Goal: Obtain resource: Obtain resource

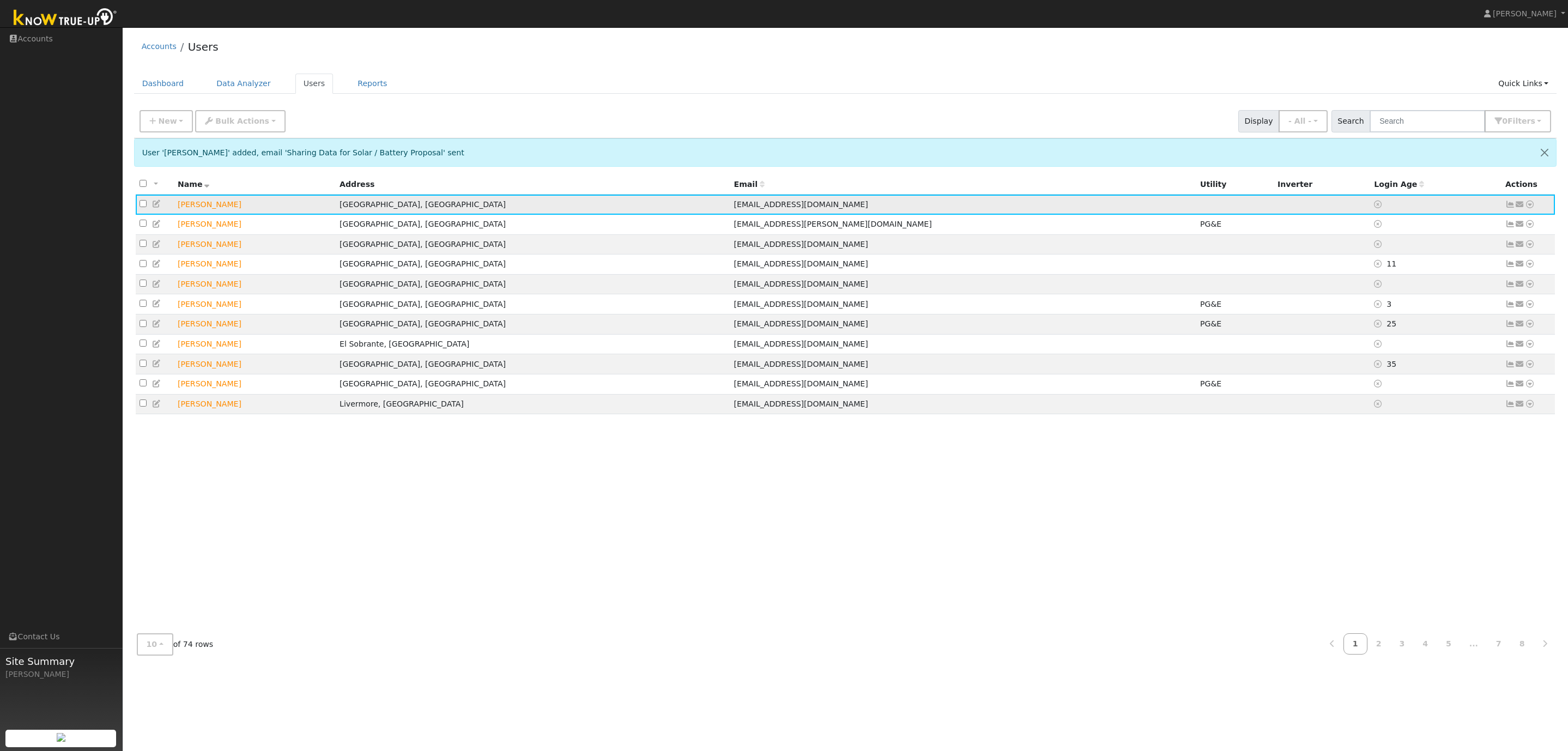
click at [1530, 205] on icon at bounding box center [1530, 204] width 10 height 8
click at [1500, 224] on link "Data Analyzer" at bounding box center [1494, 223] width 79 height 15
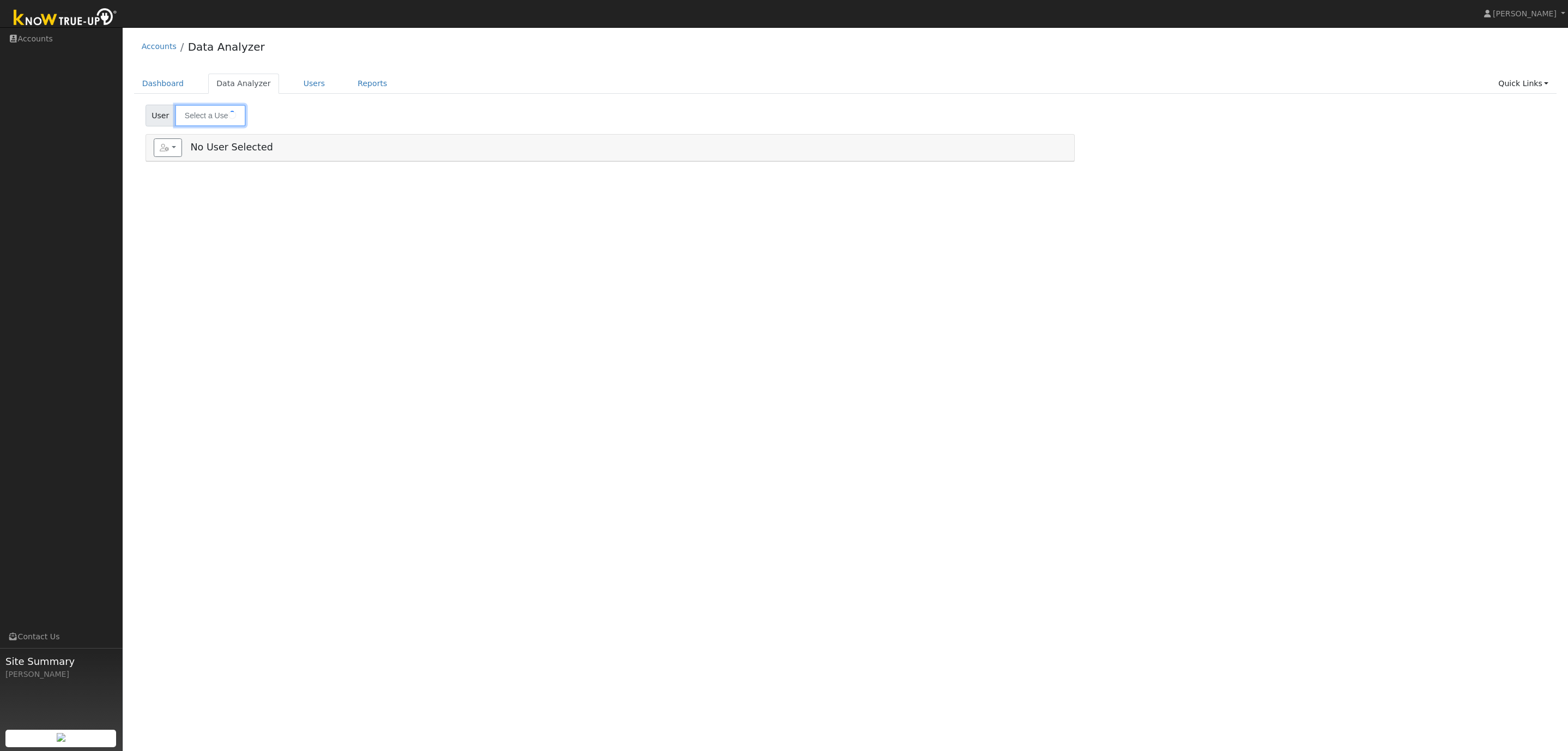
type input "[PERSON_NAME]"
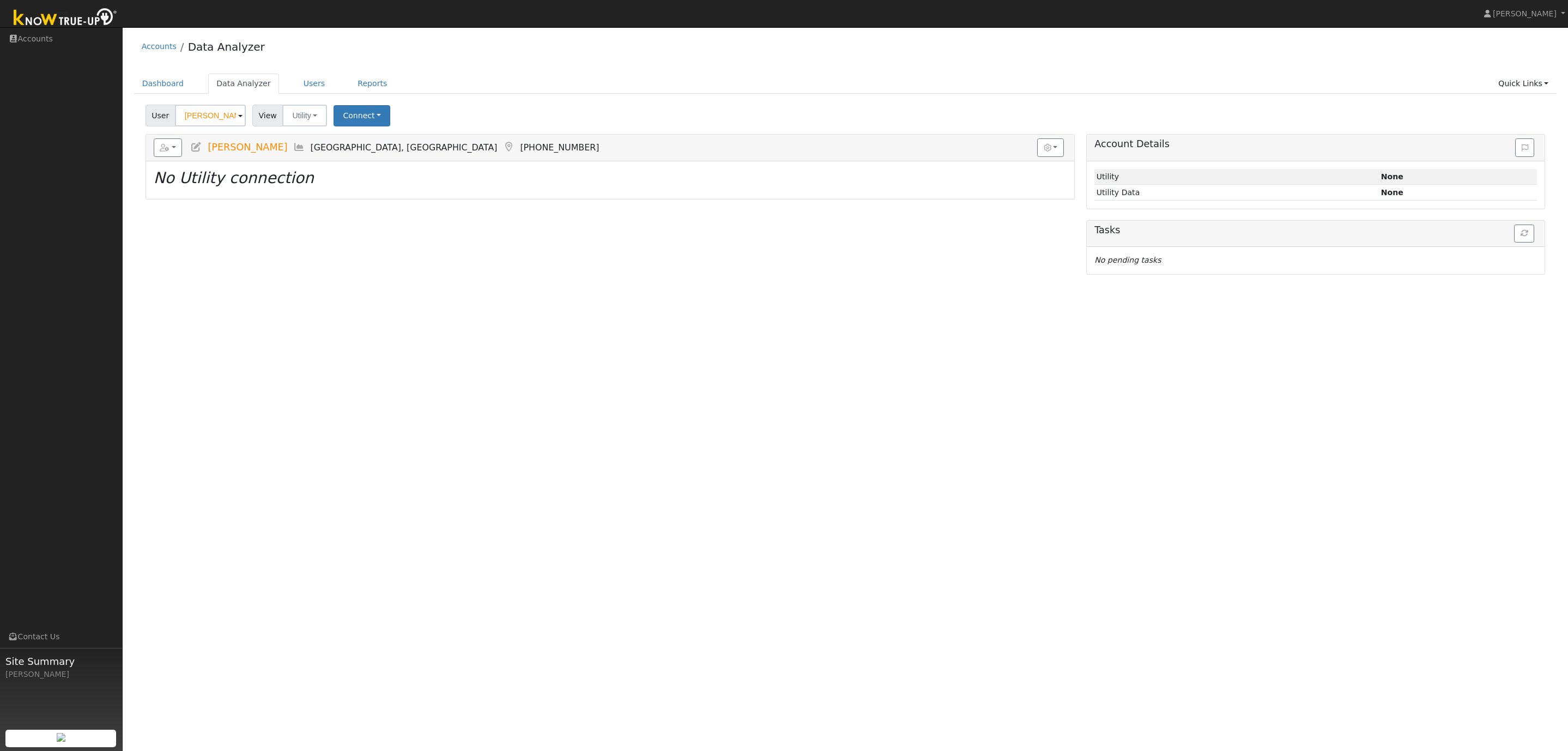
click at [454, 55] on div "Accounts Data Analyzer" at bounding box center [845, 49] width 1423 height 33
click at [365, 116] on button "Connect" at bounding box center [362, 116] width 57 height 21
click at [388, 140] on link "Select a Provider" at bounding box center [377, 140] width 85 height 15
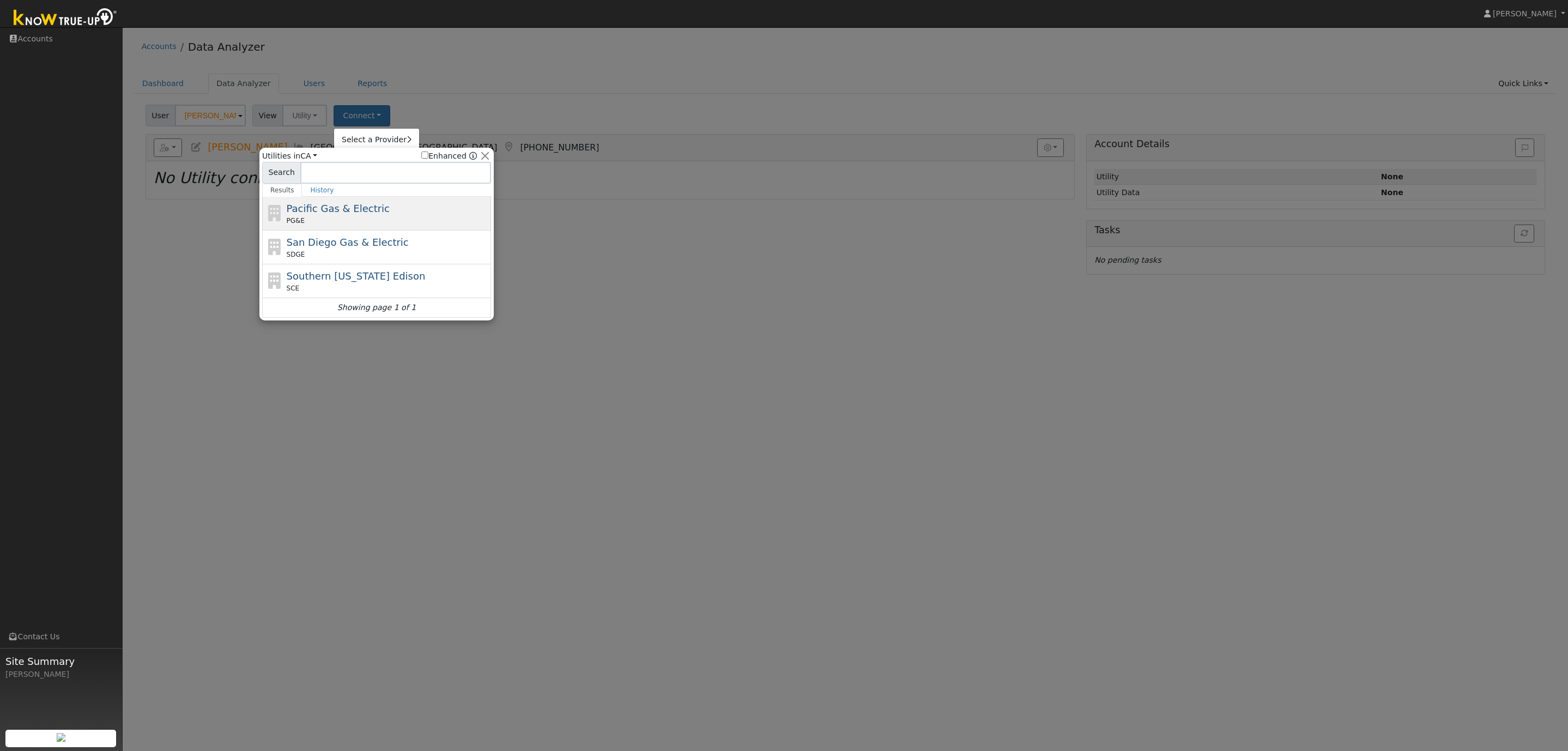
click at [327, 216] on div "Pacific Gas & Electric PG&E" at bounding box center [388, 213] width 202 height 24
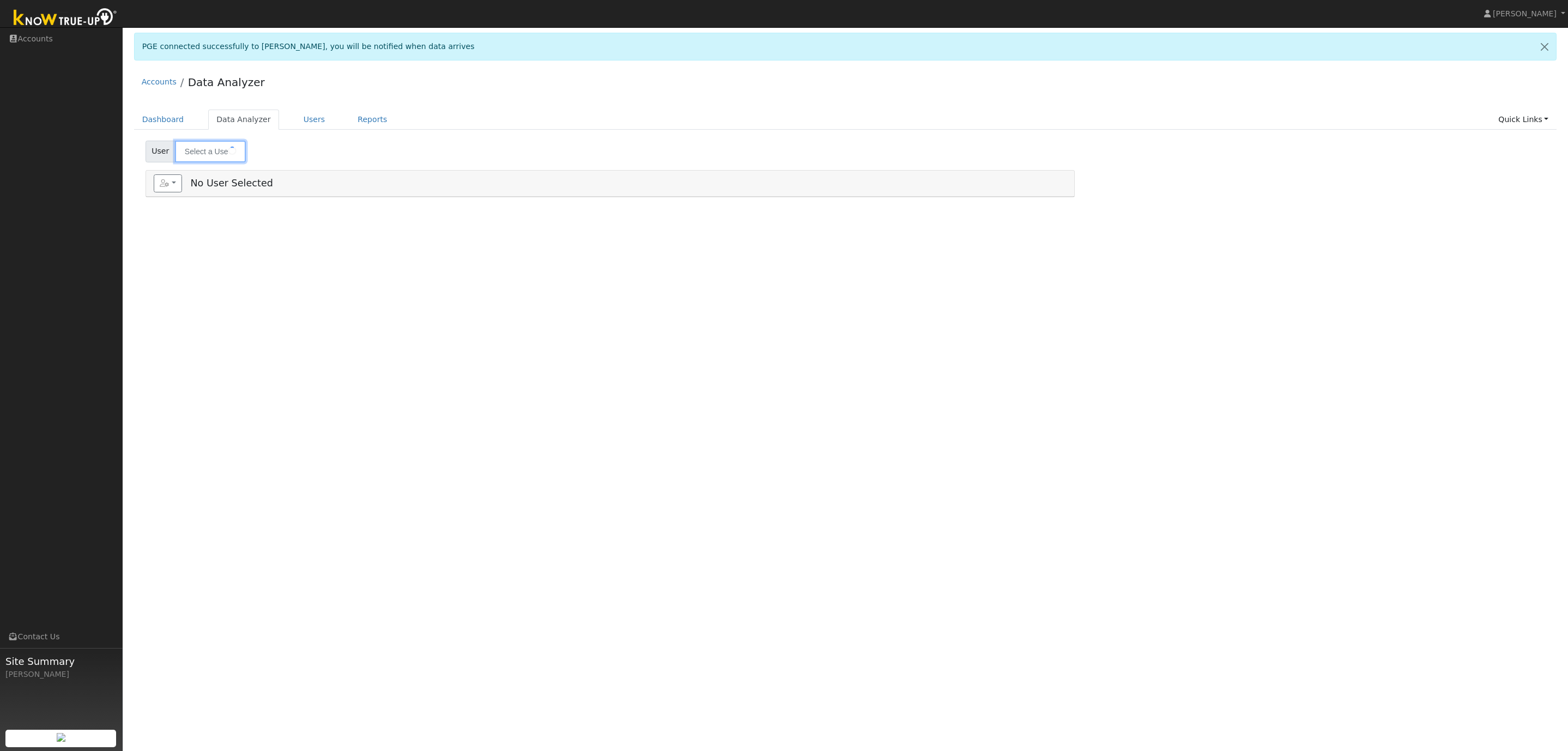
type input "[PERSON_NAME]"
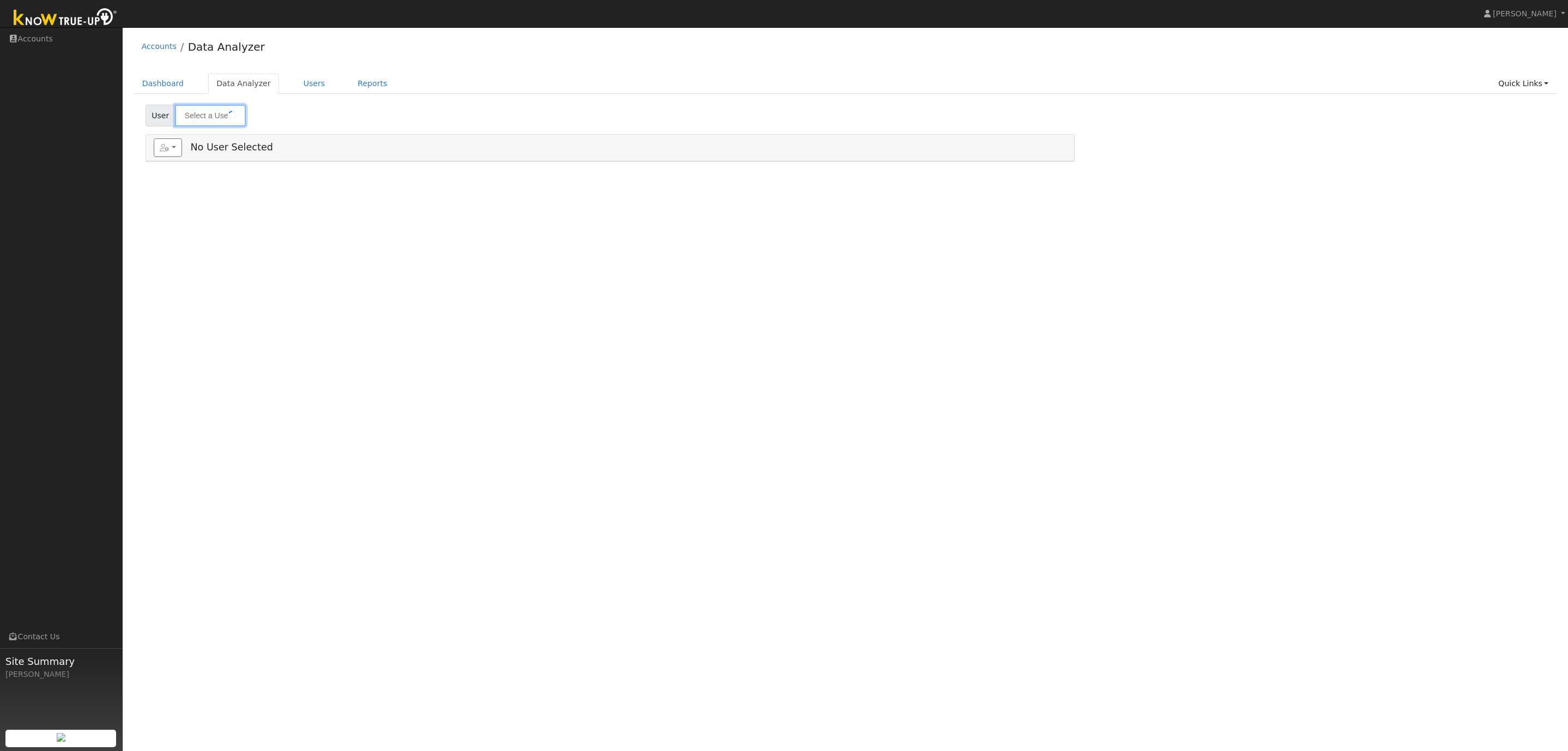
type input "[PERSON_NAME]"
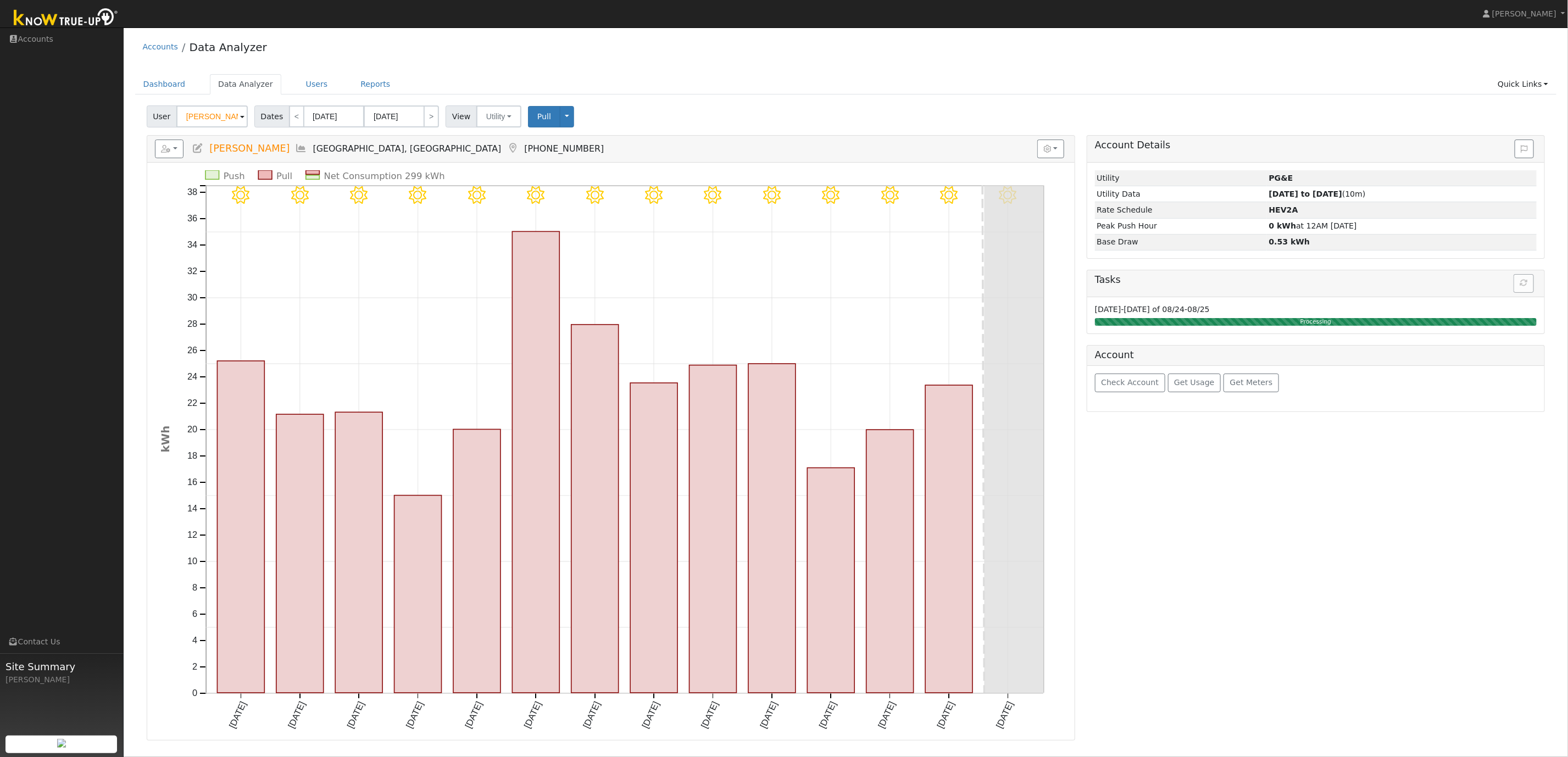
click at [722, 75] on ul "Dashboard Data Analyzer Users Reports Quick Links Quick Add Quick Connect Run a…" at bounding box center [846, 84] width 1422 height 20
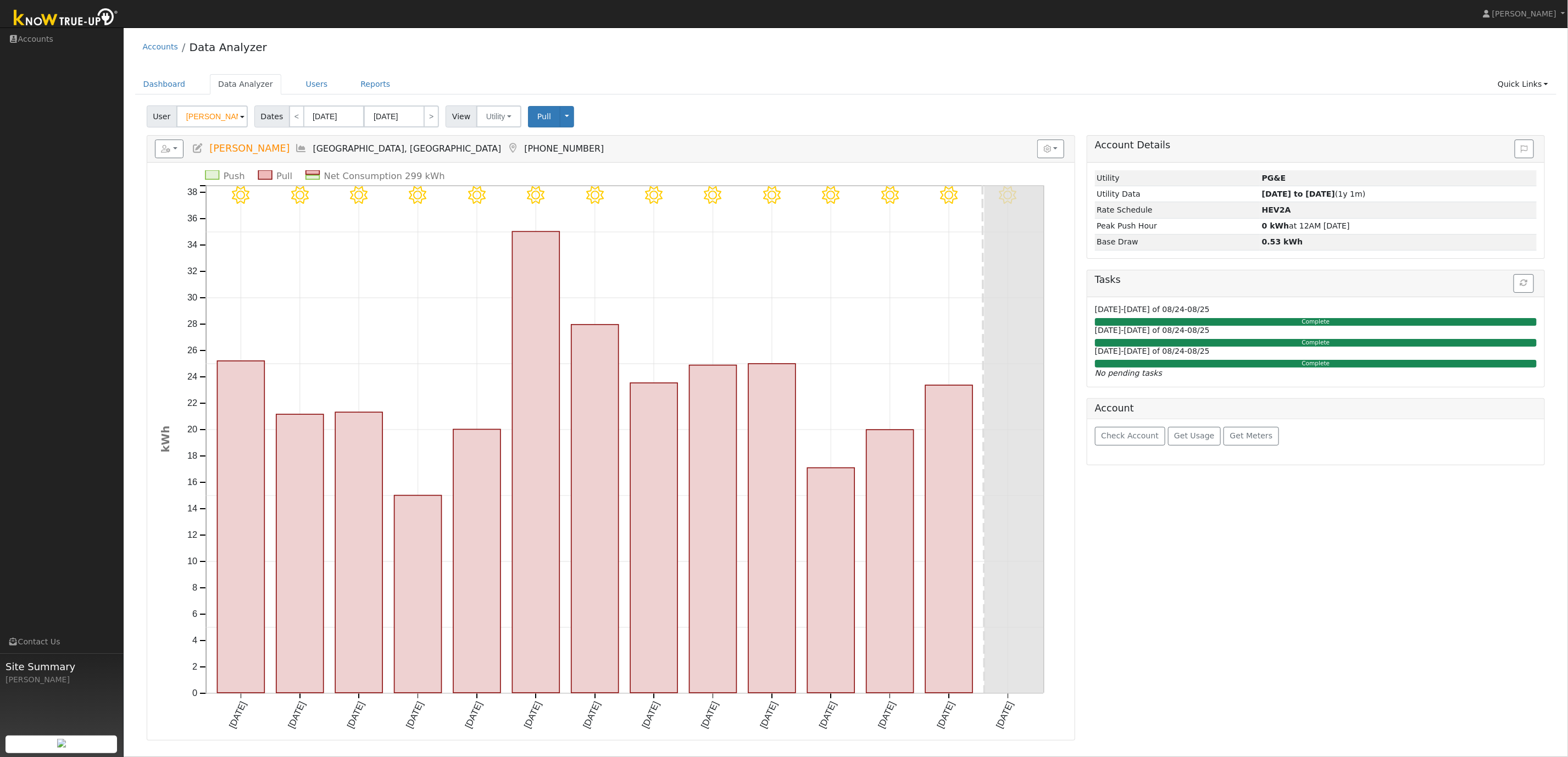
click at [569, 52] on div "Accounts Data Analyzer" at bounding box center [846, 50] width 1422 height 34
click at [377, 82] on link "Reports" at bounding box center [375, 84] width 46 height 20
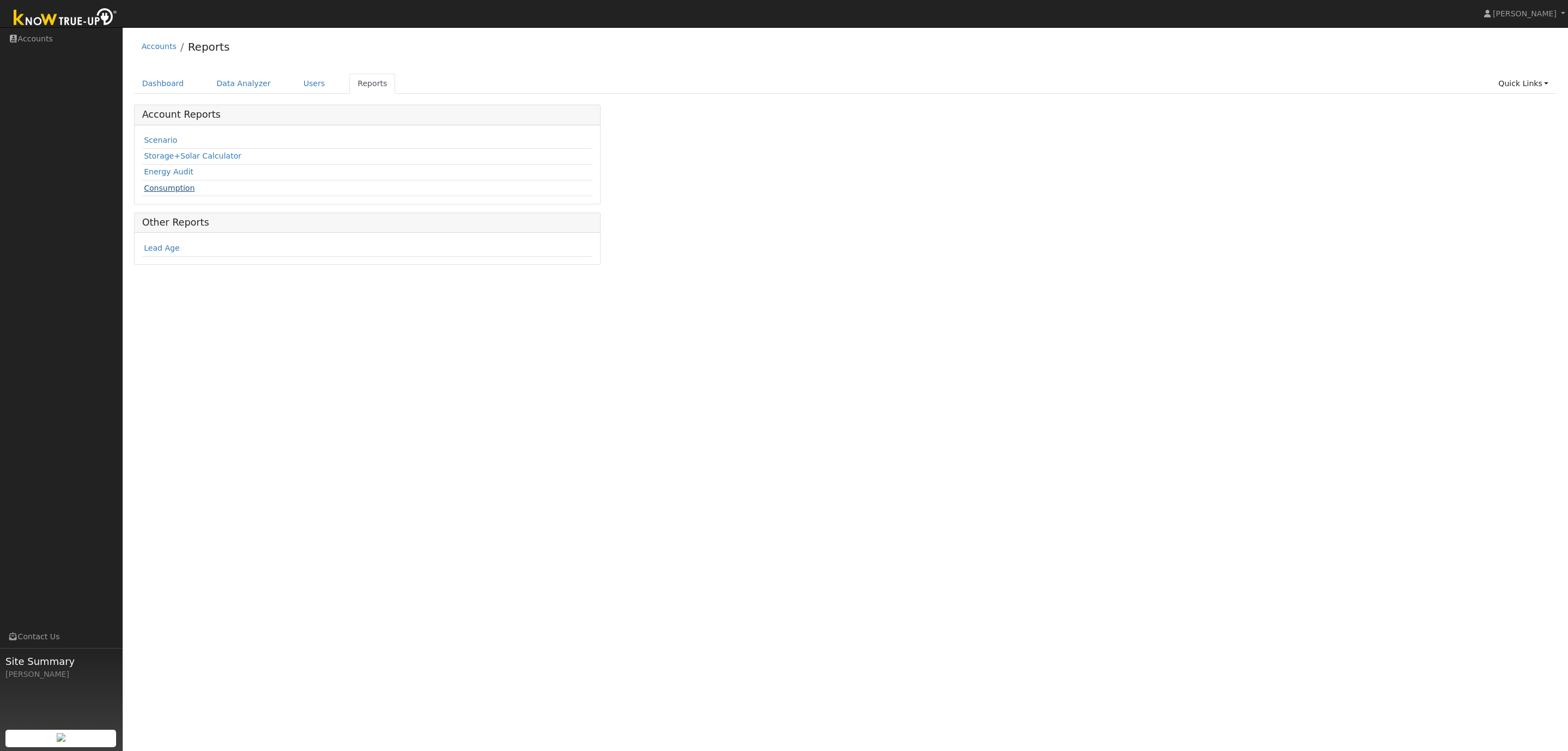
click at [178, 189] on link "Consumption" at bounding box center [169, 188] width 51 height 9
click at [206, 120] on input "text" at bounding box center [222, 116] width 116 height 22
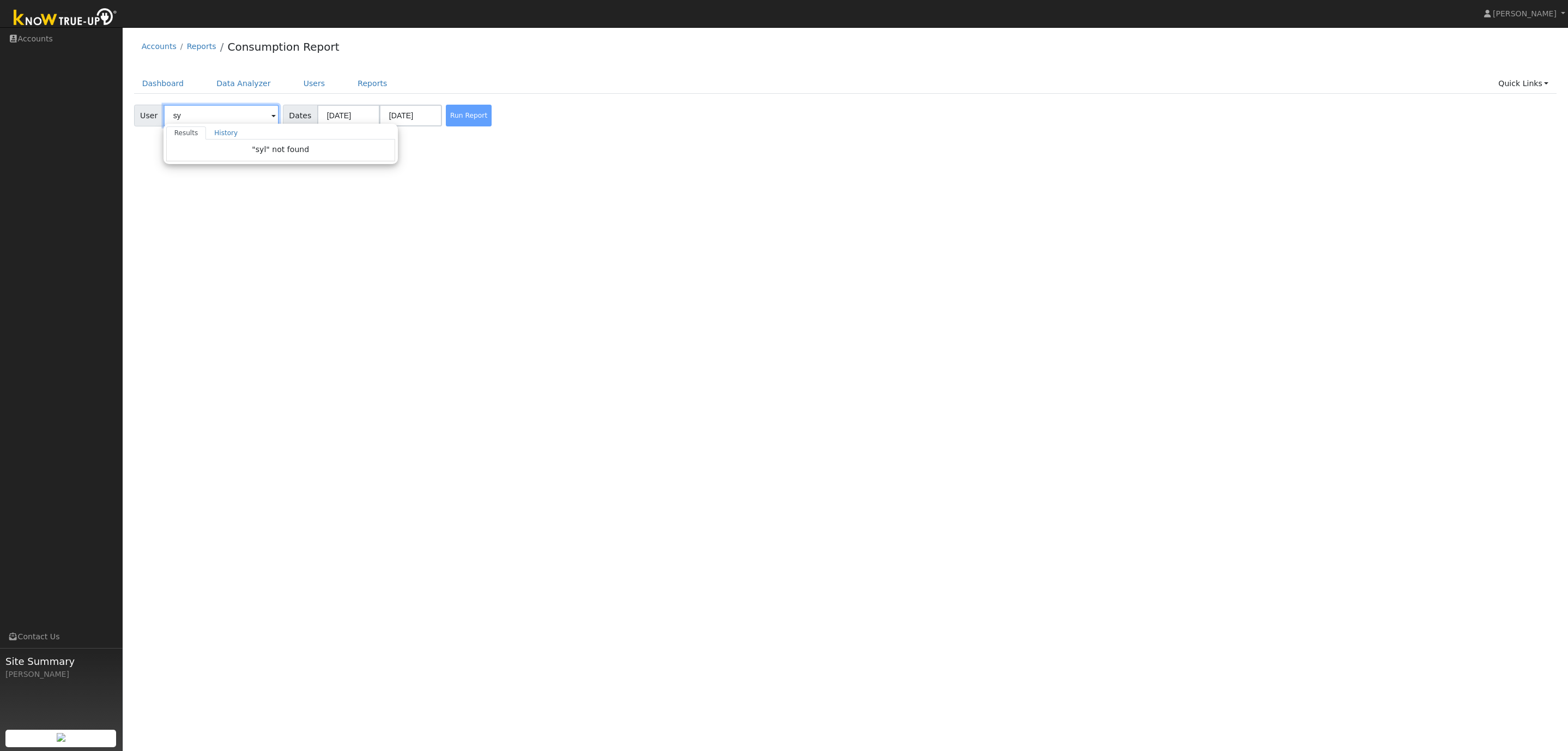
type input "s"
click at [216, 152] on span "[PERSON_NAME]" at bounding box center [231, 151] width 82 height 12
type input "[PERSON_NAME]"
click at [458, 117] on button "Run Report" at bounding box center [468, 116] width 46 height 22
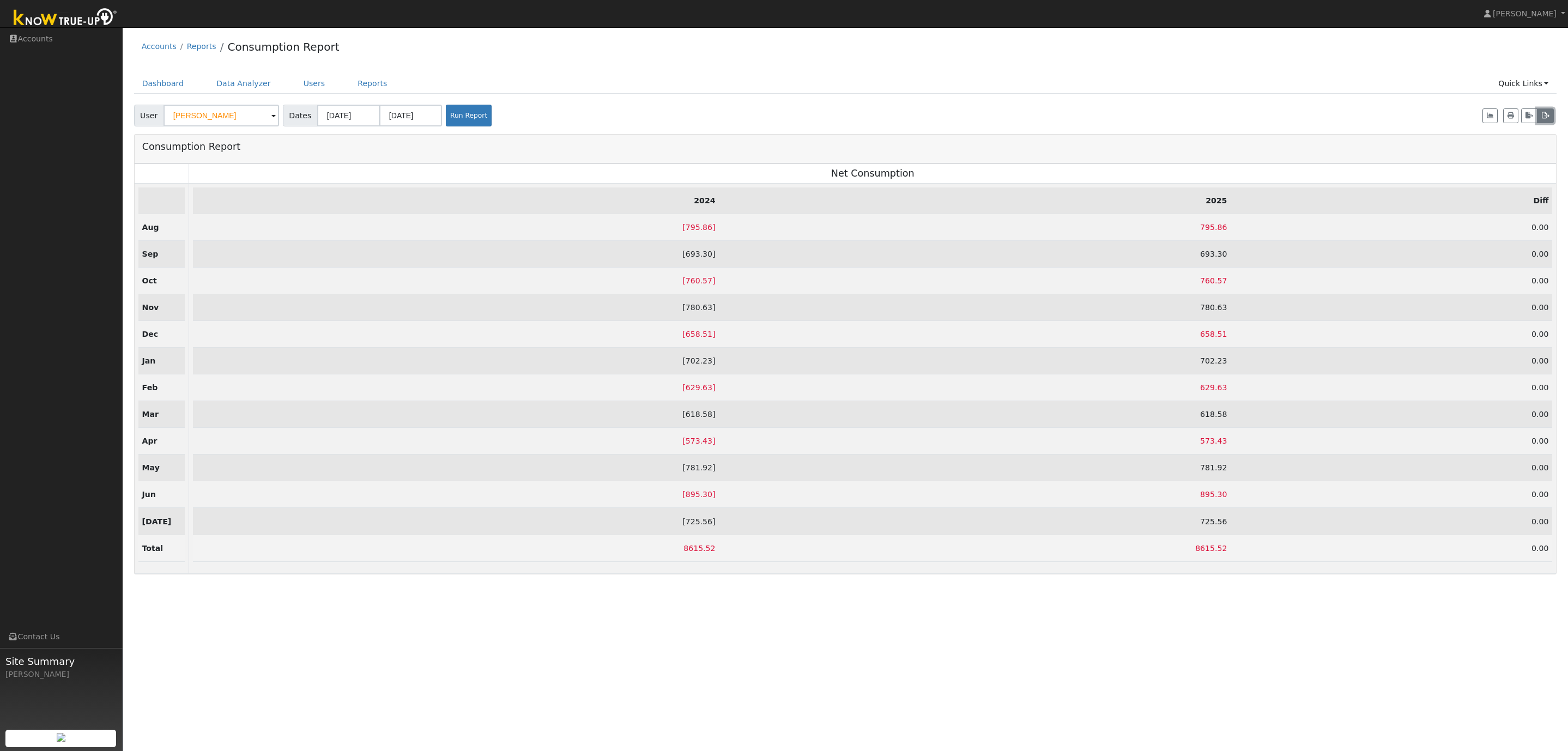
click at [1546, 116] on icon "button" at bounding box center [1545, 115] width 8 height 7
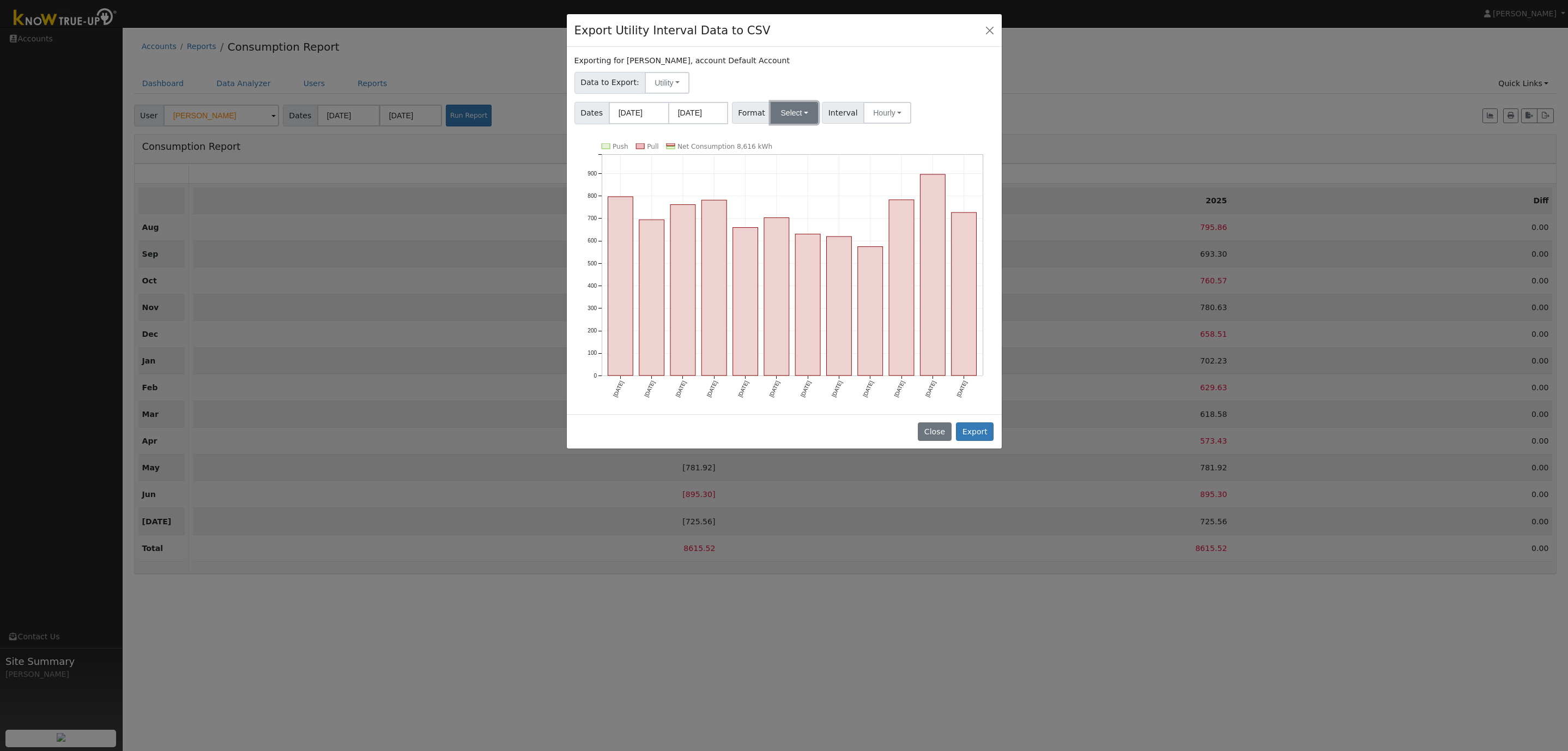
click at [781, 116] on button "Select" at bounding box center [794, 113] width 47 height 22
click at [806, 240] on link "OpenSolar" at bounding box center [809, 237] width 78 height 15
click at [903, 117] on button "Hourly" at bounding box center [902, 113] width 48 height 22
click at [905, 138] on link "15 Minute" at bounding box center [914, 136] width 75 height 15
click at [971, 432] on button "Export" at bounding box center [975, 431] width 38 height 18
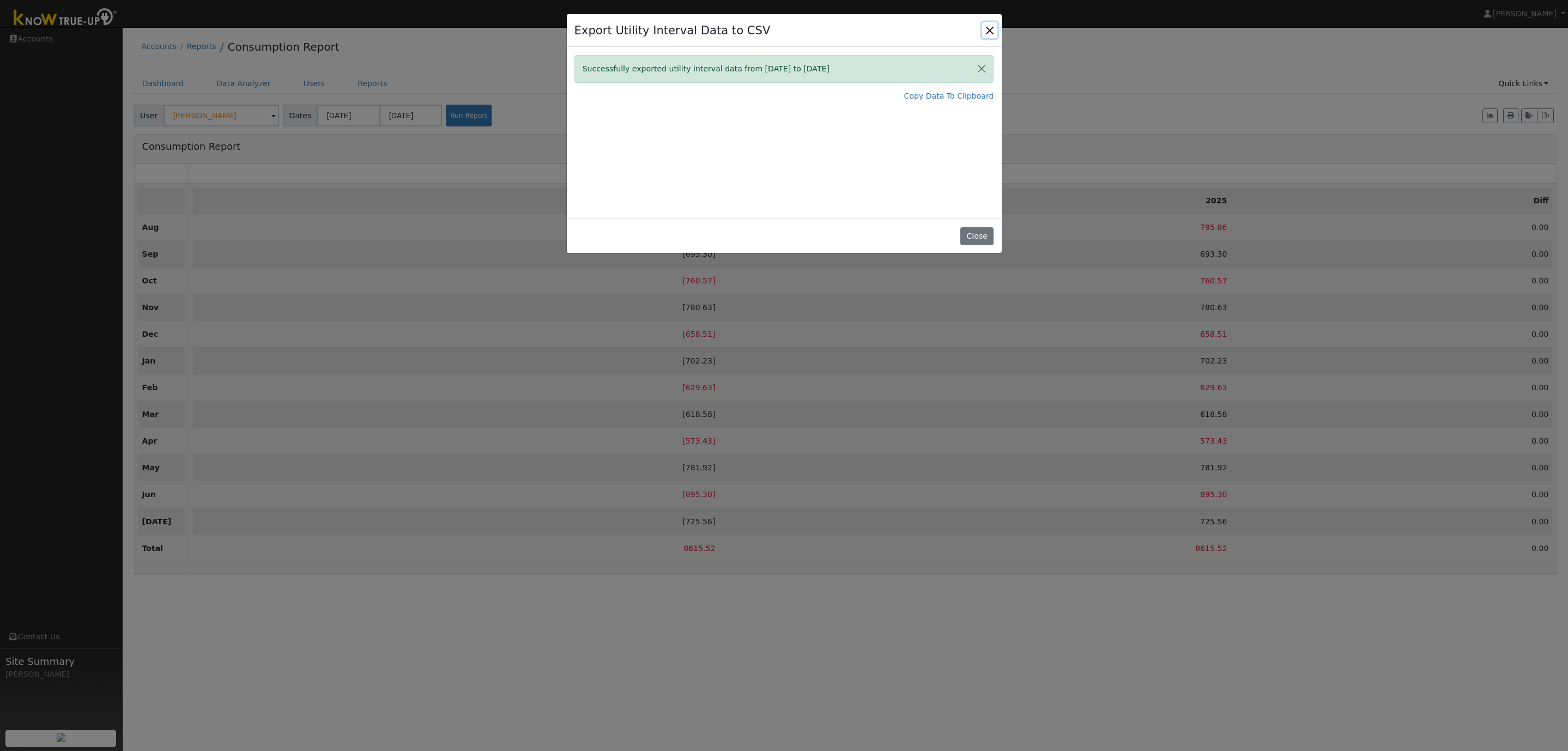
click at [989, 33] on button "Close" at bounding box center [989, 30] width 15 height 15
